Goal: Find specific page/section: Find specific page/section

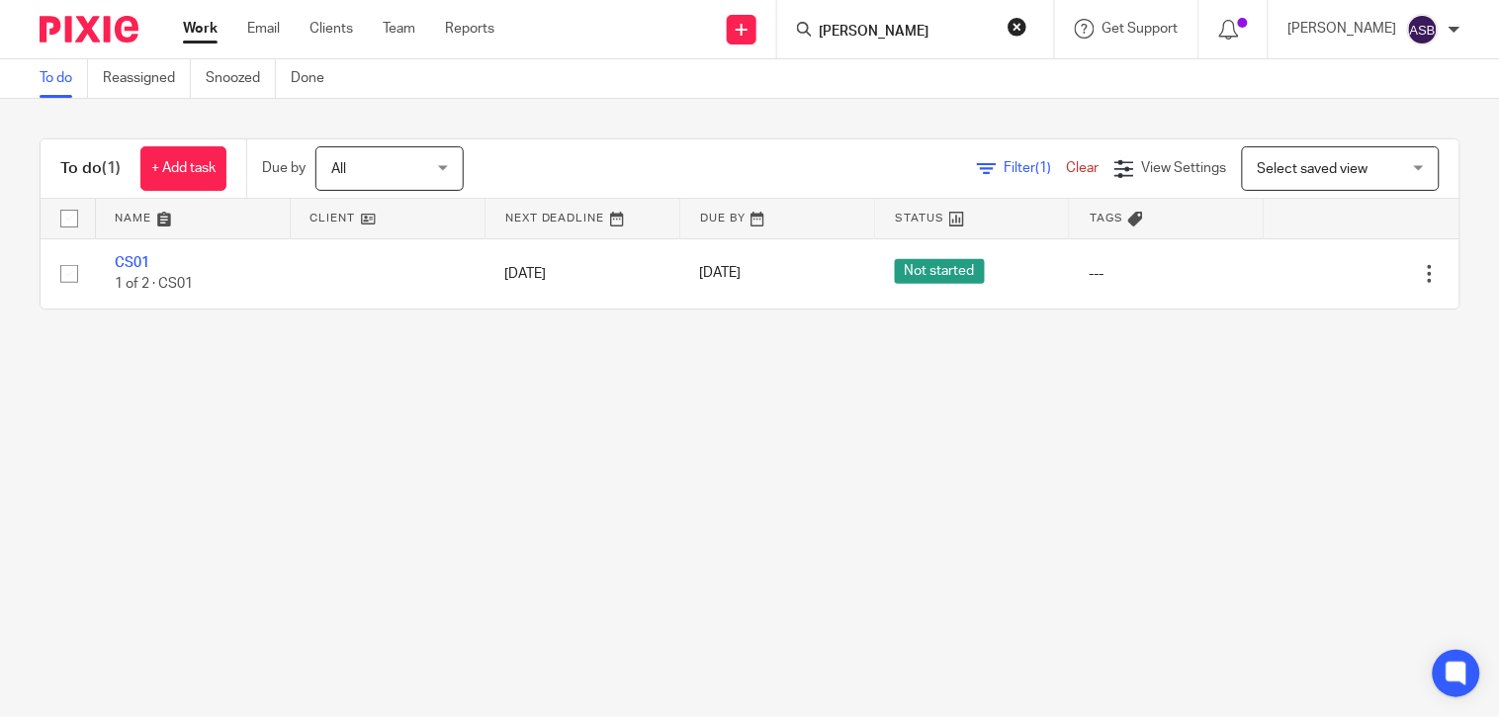
click at [924, 34] on input "[PERSON_NAME]" at bounding box center [906, 33] width 178 height 18
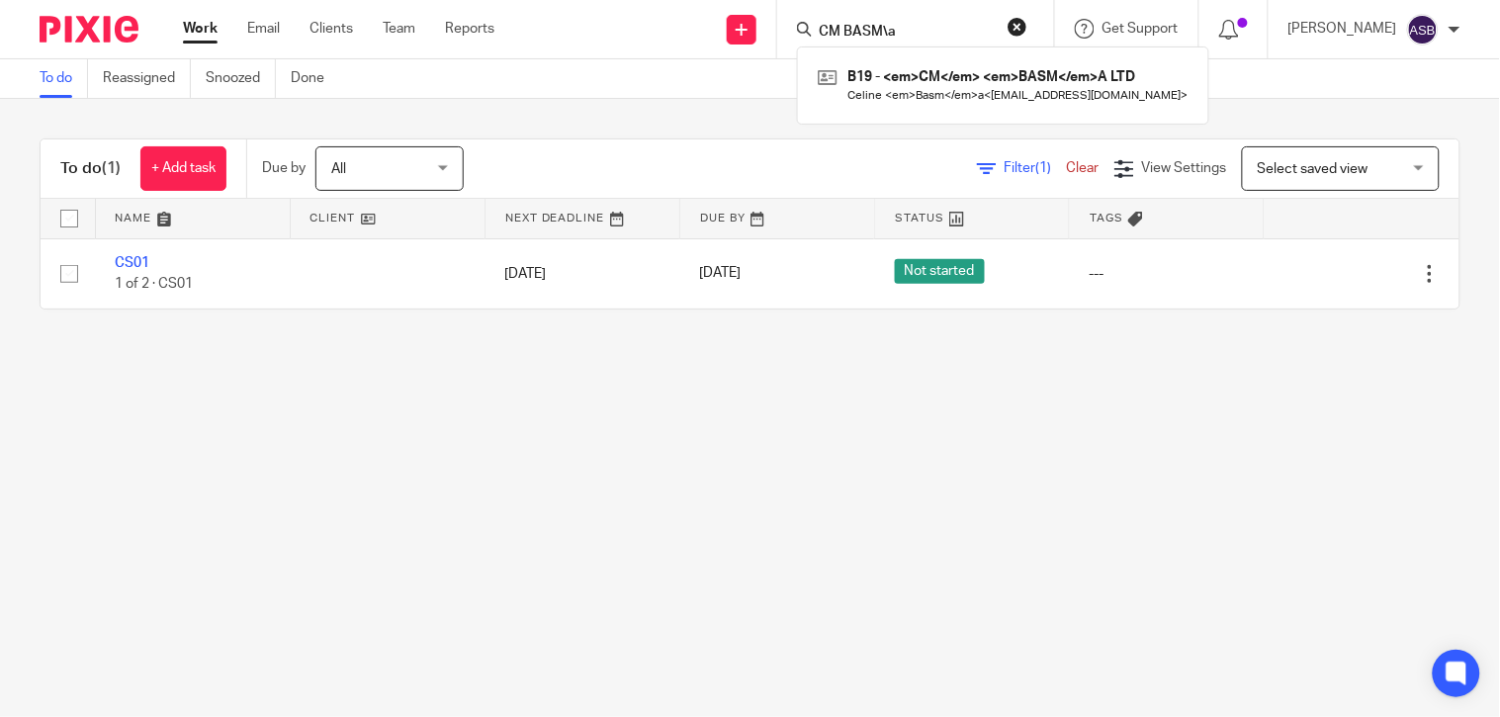
click at [891, 31] on input "CM BASM\a" at bounding box center [906, 33] width 178 height 18
type input "[PERSON_NAME]"
drag, startPoint x: 878, startPoint y: 66, endPoint x: 1016, endPoint y: 130, distance: 151.4
click at [877, 67] on link at bounding box center [970, 84] width 314 height 45
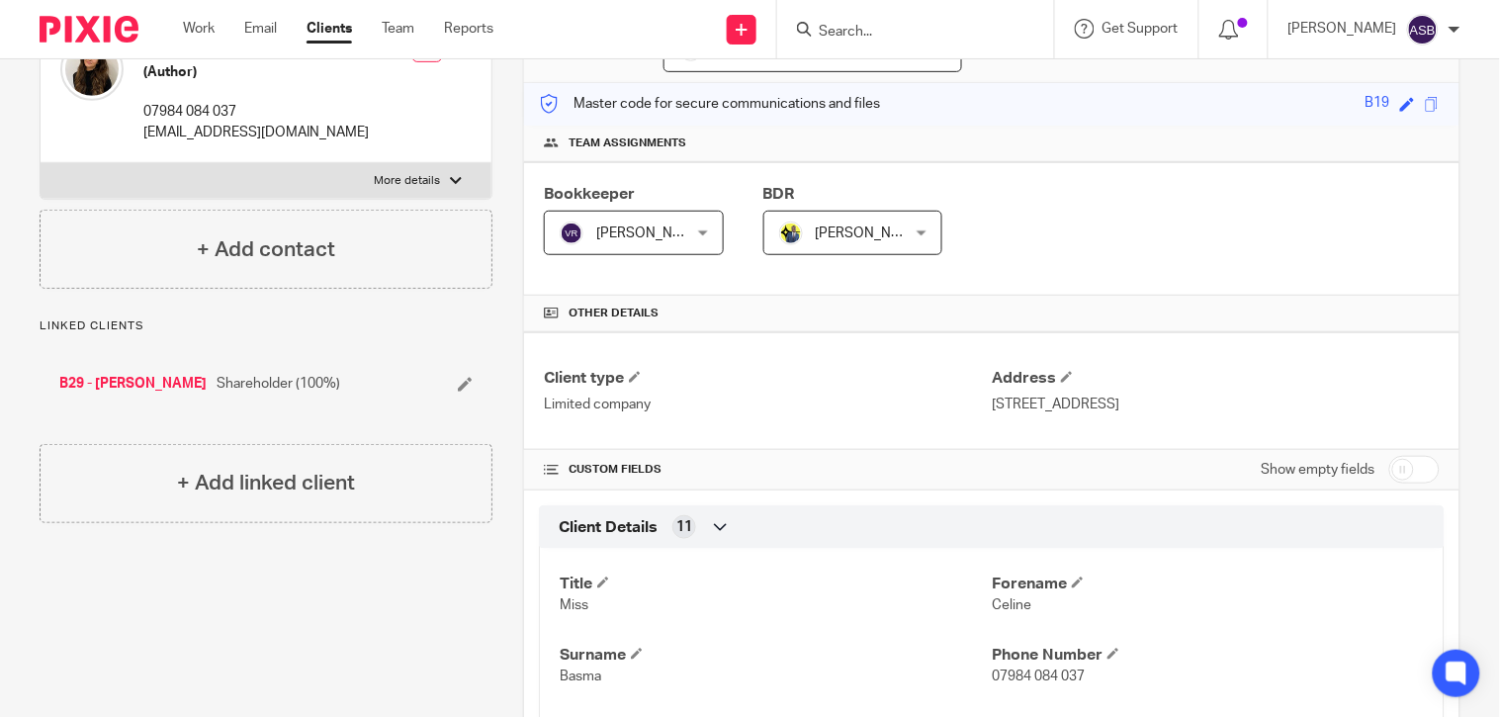
scroll to position [329, 0]
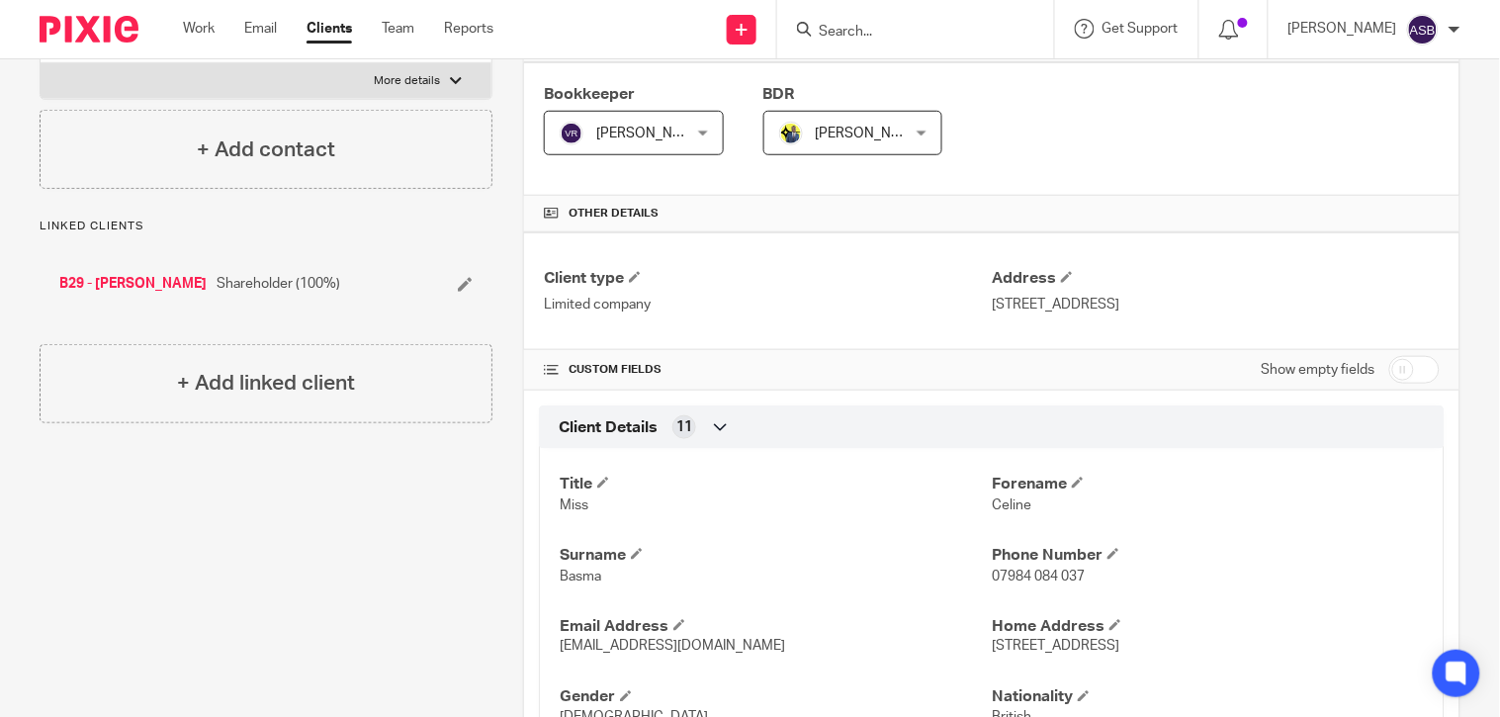
click at [1398, 379] on input "checkbox" at bounding box center [1415, 370] width 50 height 28
checkbox input "true"
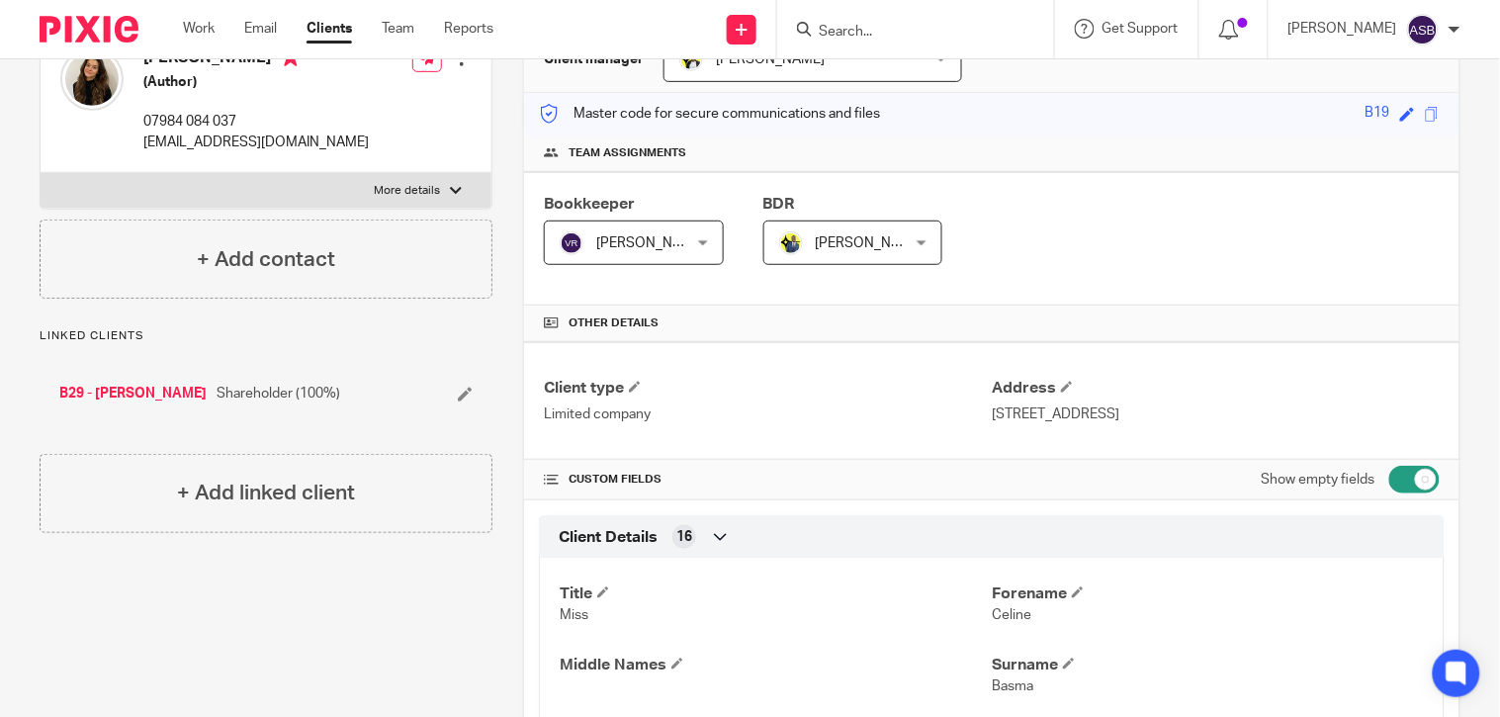
scroll to position [0, 0]
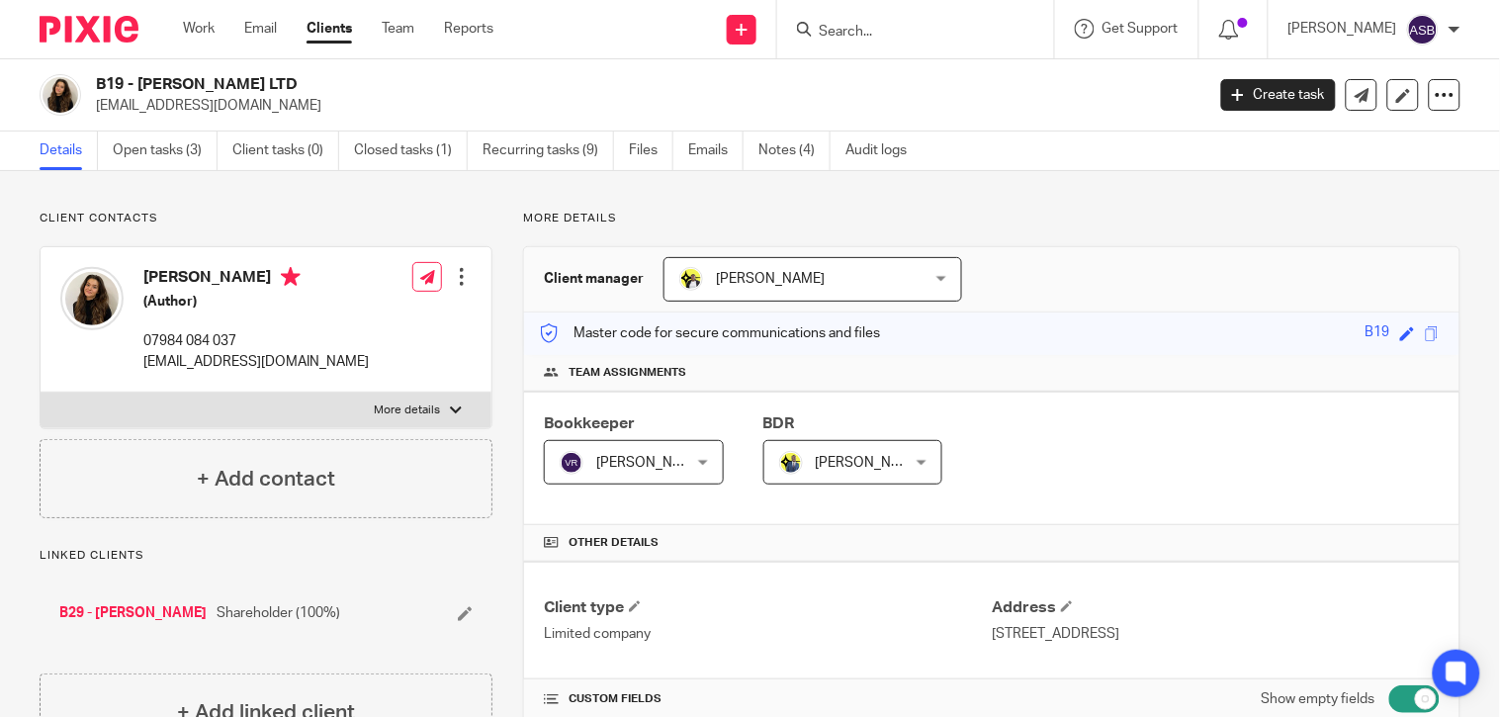
click at [93, 304] on img at bounding box center [91, 298] width 63 height 63
drag, startPoint x: 140, startPoint y: 83, endPoint x: 260, endPoint y: 82, distance: 119.7
click at [260, 82] on h2 "B19 - [PERSON_NAME] LTD" at bounding box center [534, 84] width 876 height 21
copy h2 "[PERSON_NAME] LTD"
click at [1227, 404] on div "Bookkeeper Vipul Rawal Vipul Rawal Not selected Abhay Jayswal Akhil Siby - Bill…" at bounding box center [992, 459] width 936 height 134
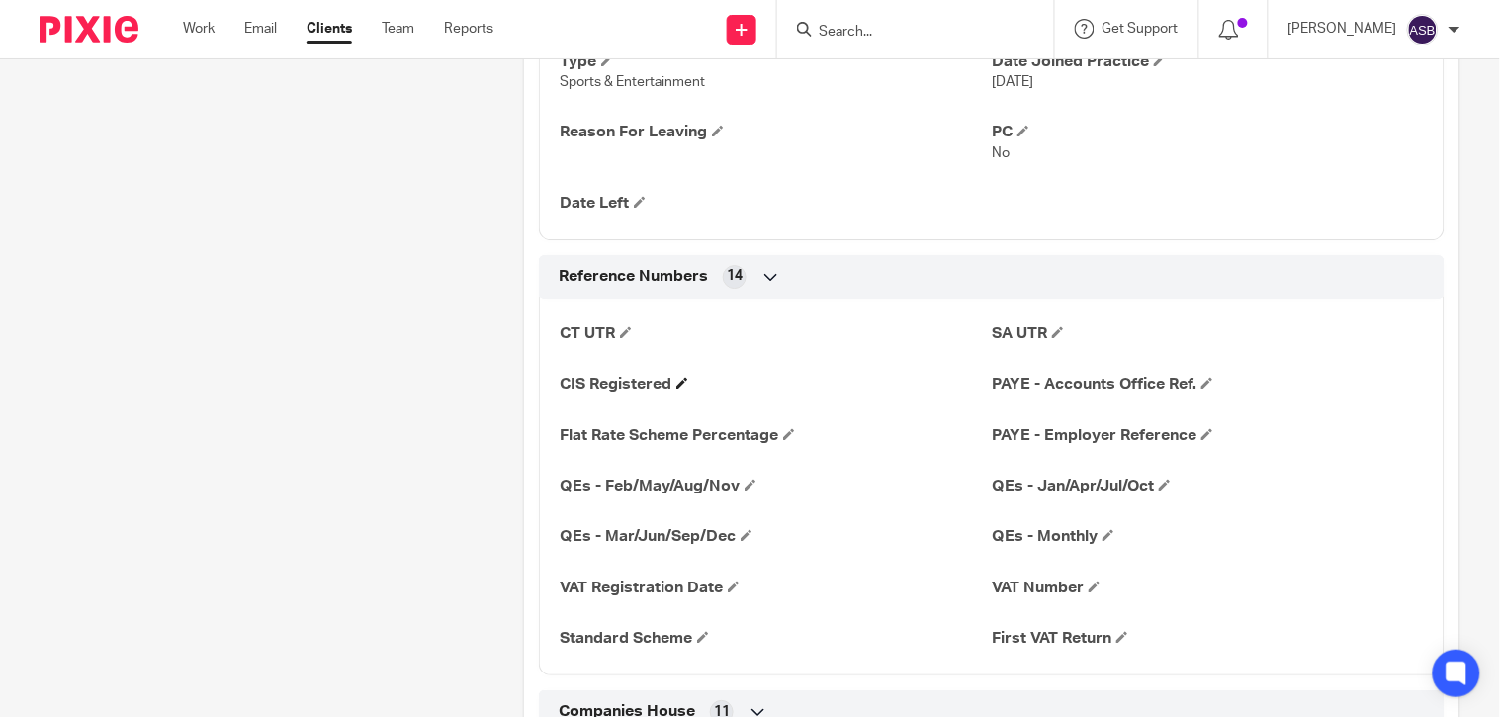
scroll to position [1538, 0]
